Goal: Task Accomplishment & Management: Use online tool/utility

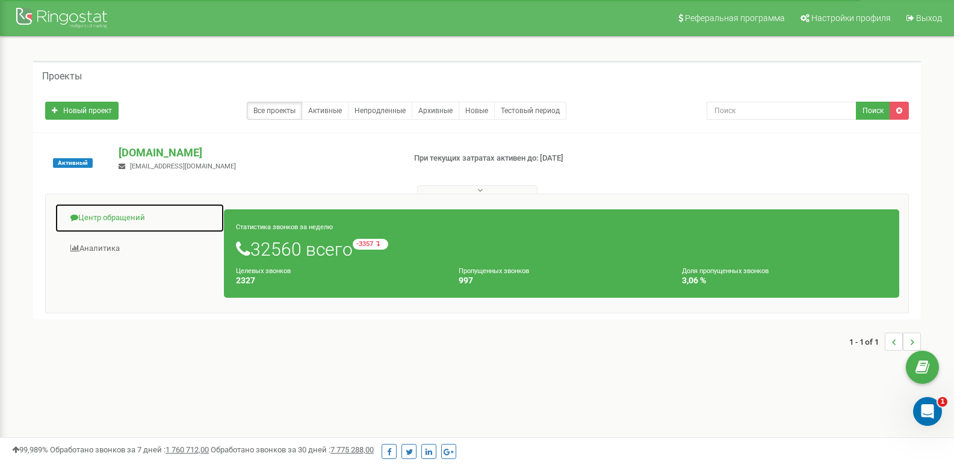
click at [125, 222] on link "Центр обращений" at bounding box center [140, 217] width 170 height 29
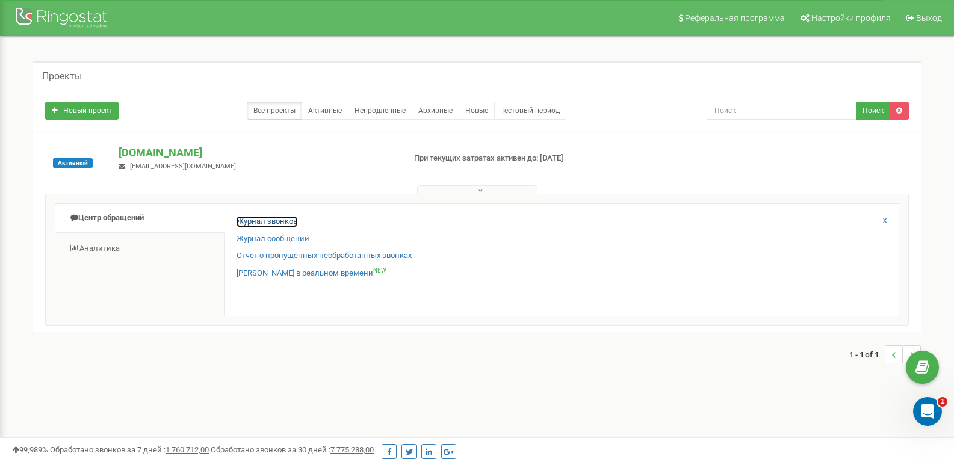
click at [255, 220] on link "Журнал звонков" at bounding box center [266, 221] width 61 height 11
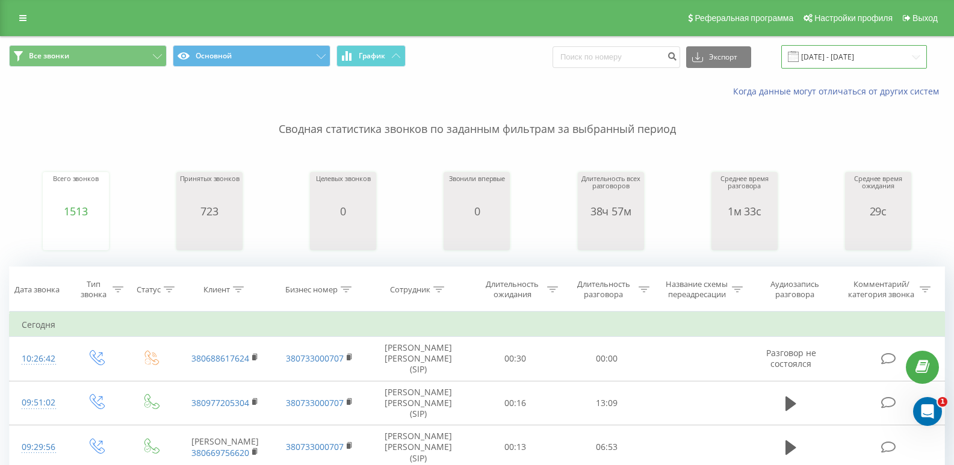
click at [880, 54] on input "22.07.2025 - 22.08.2025" at bounding box center [854, 56] width 146 height 23
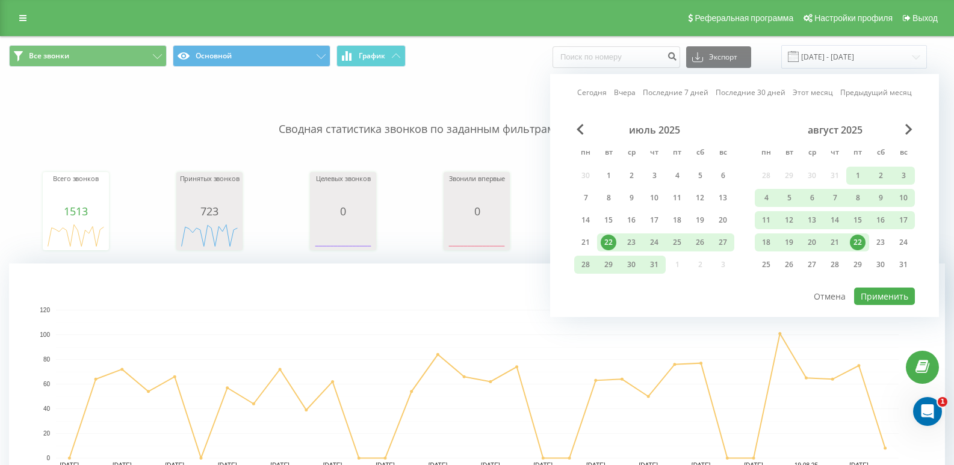
click at [855, 237] on div "22" at bounding box center [858, 243] width 16 height 16
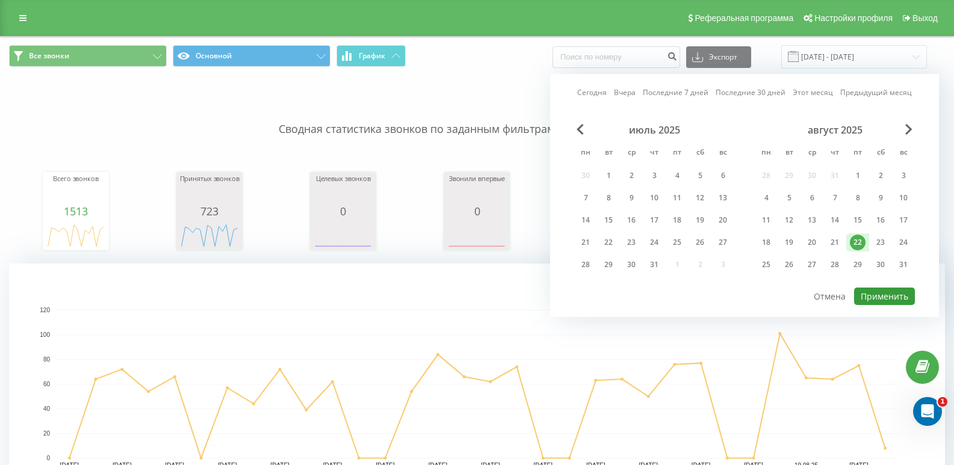
click at [873, 294] on button "Применить" at bounding box center [884, 296] width 61 height 17
type input "22.08.2025 - 22.08.2025"
